Goal: Find specific page/section: Find specific page/section

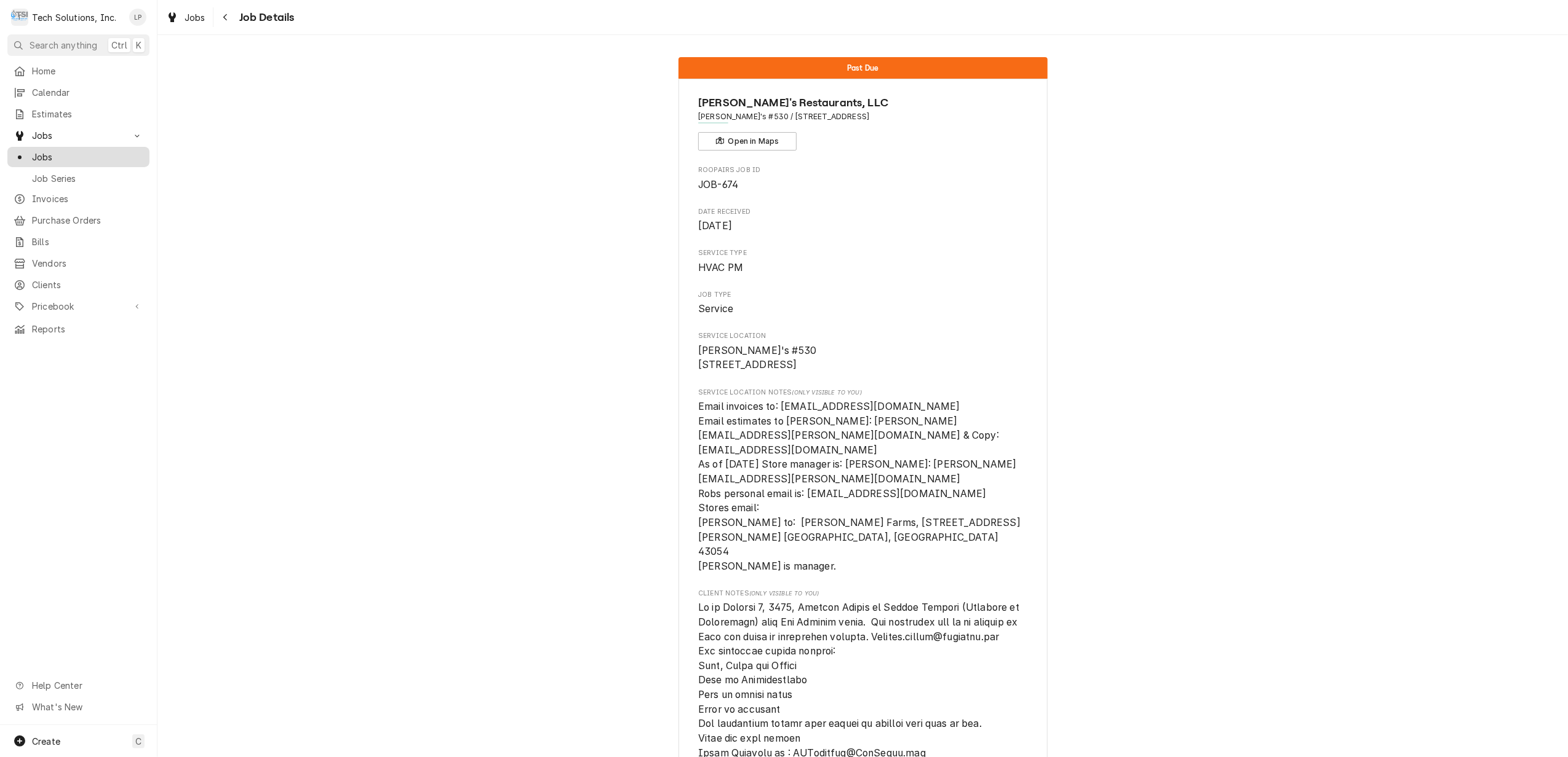
click at [47, 153] on span "Jobs" at bounding box center [87, 157] width 111 height 13
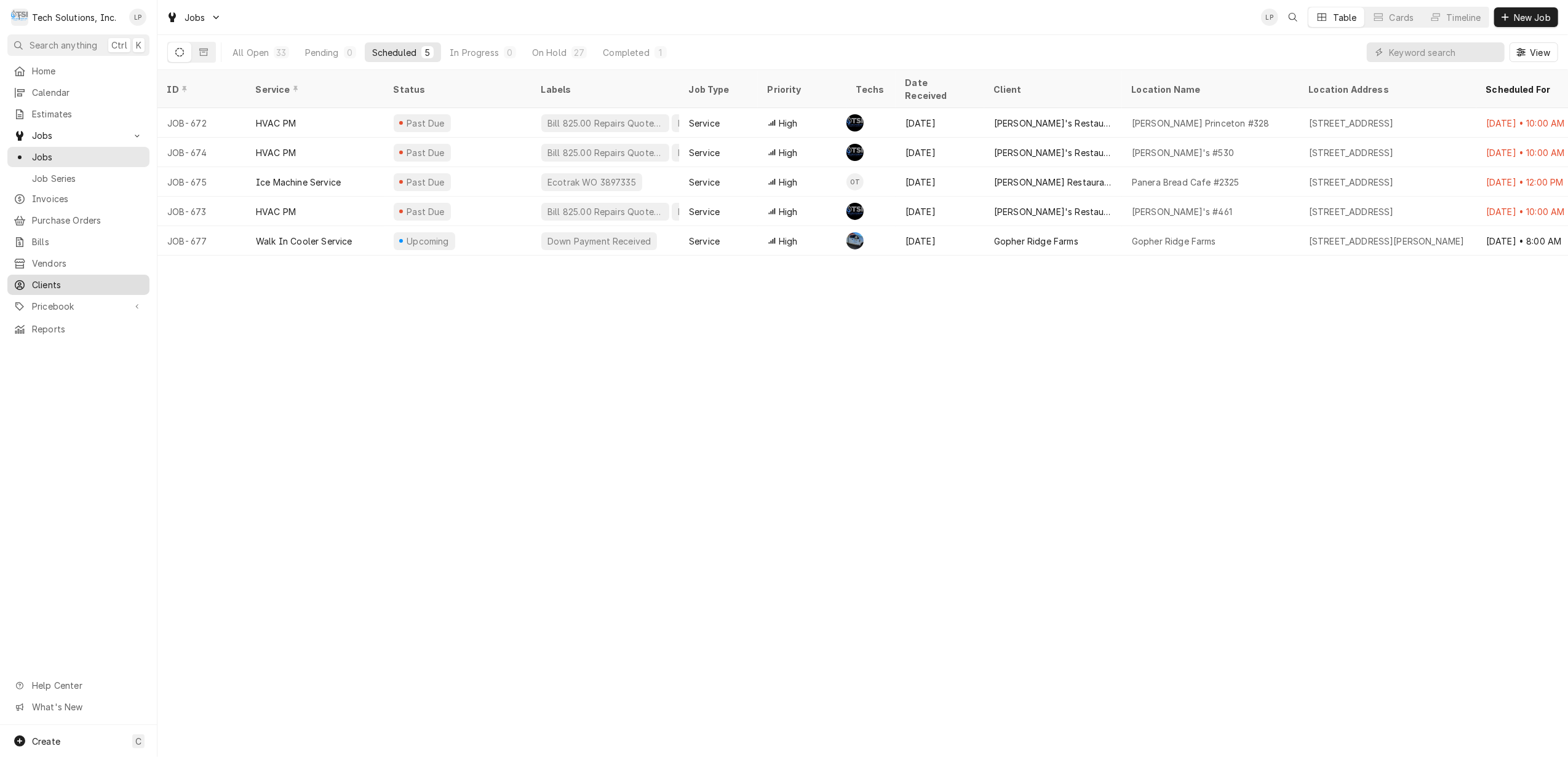
click at [51, 278] on span "Clients" at bounding box center [87, 284] width 111 height 13
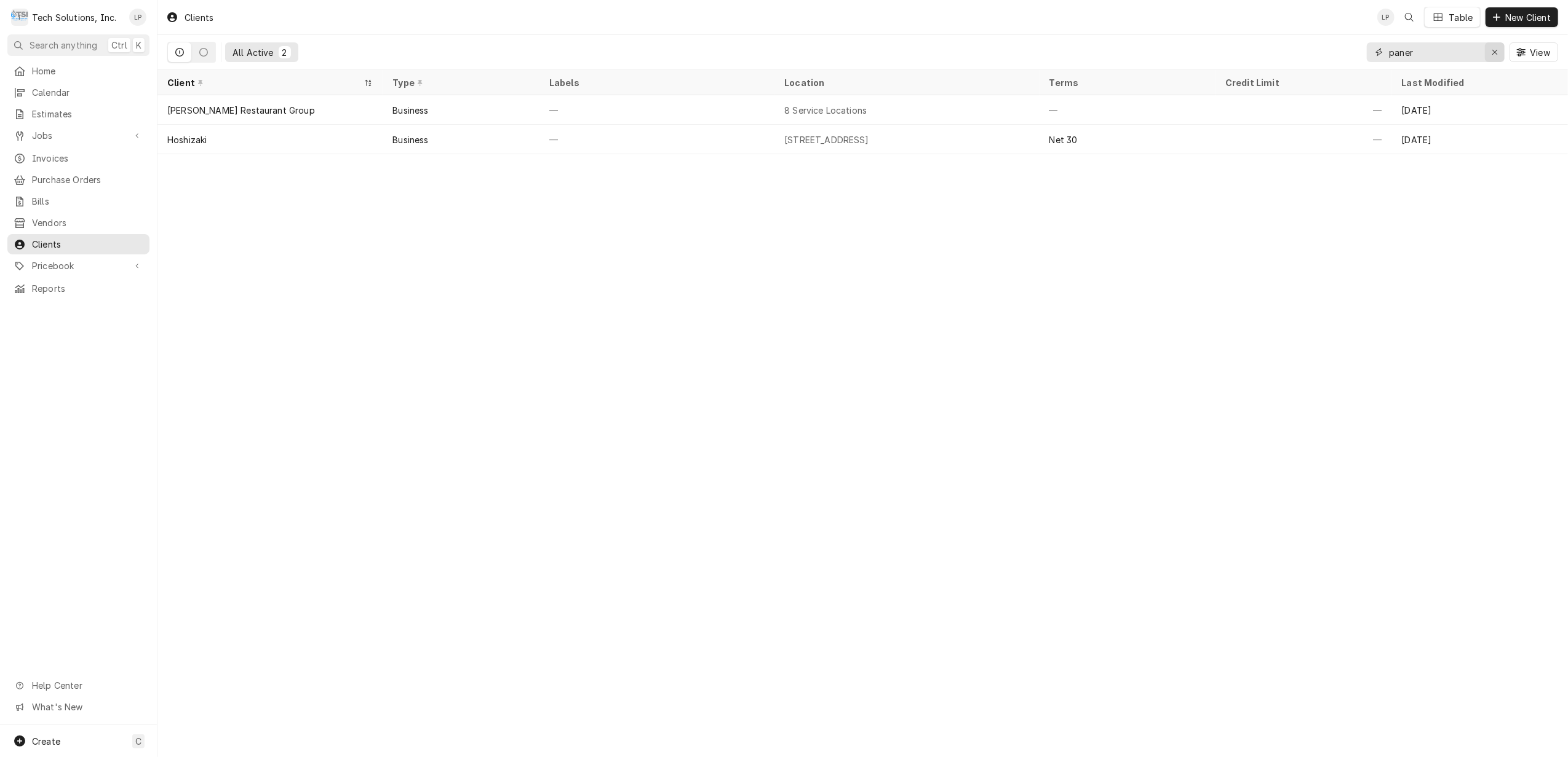
click at [1496, 55] on icon "Erase input" at bounding box center [1495, 53] width 7 height 9
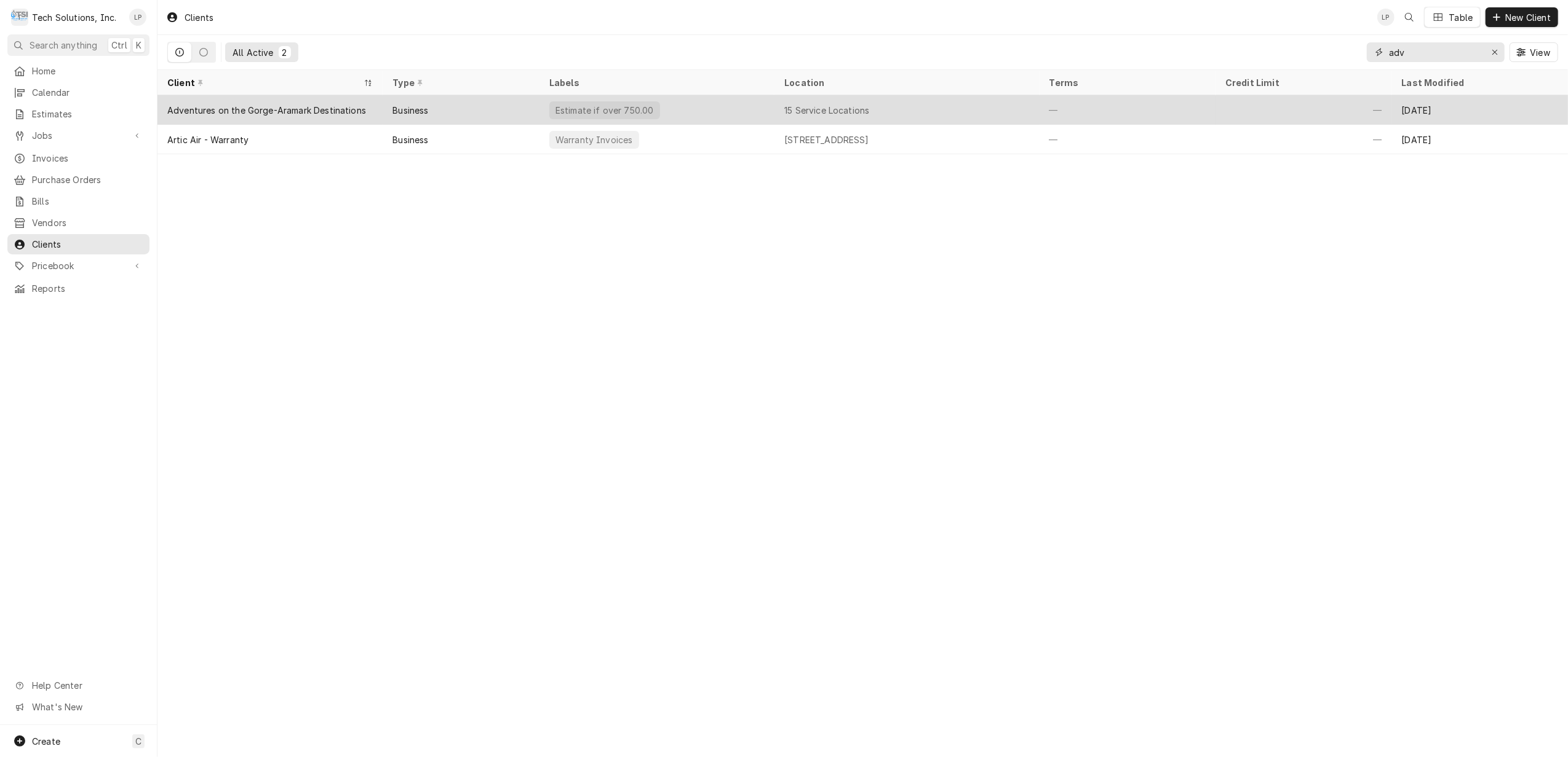
type input "adv"
click at [326, 107] on div "Adventures on the Gorge-Aramark Destinations" at bounding box center [266, 110] width 199 height 13
